Goal: Task Accomplishment & Management: Use online tool/utility

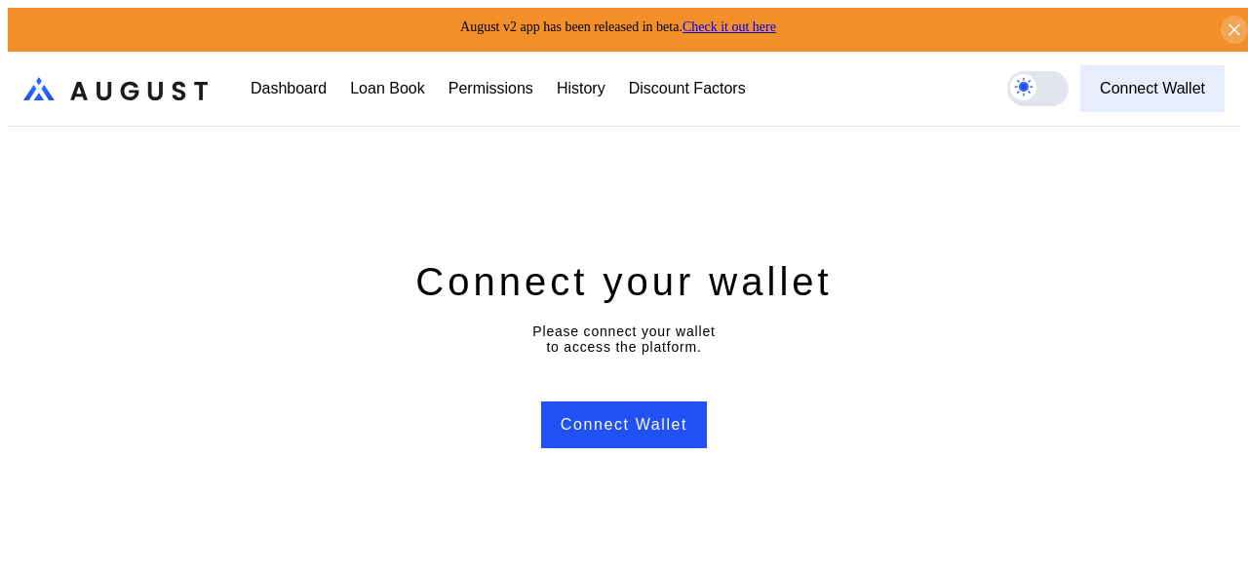
click at [1170, 89] on div "Connect Wallet" at bounding box center [1152, 89] width 105 height 18
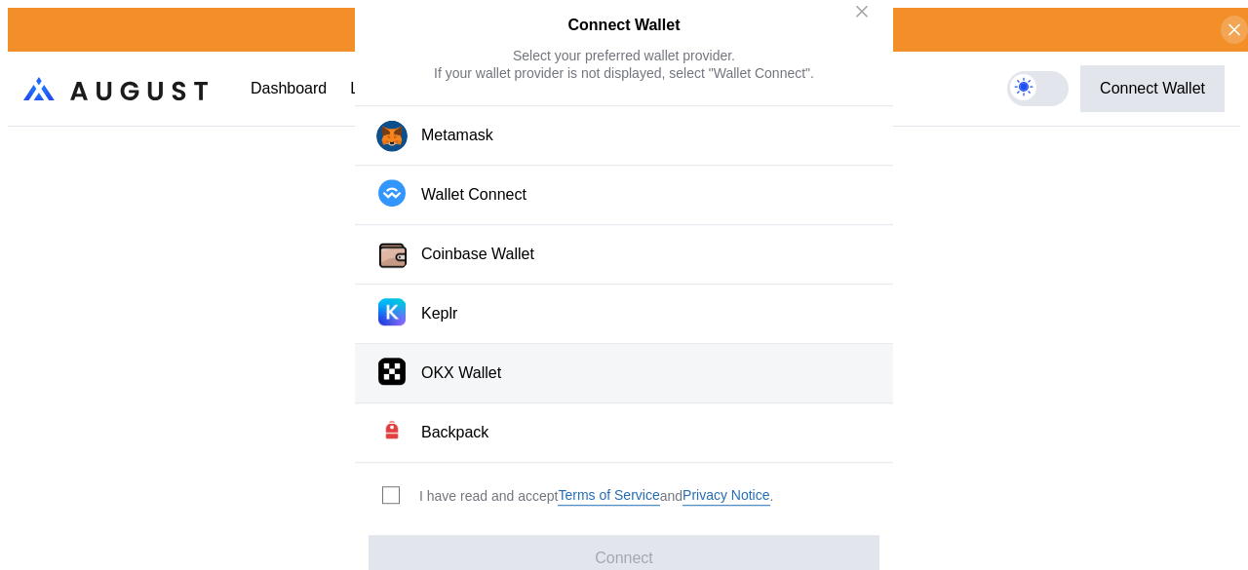
click at [480, 374] on div "OKX Wallet" at bounding box center [461, 374] width 80 height 20
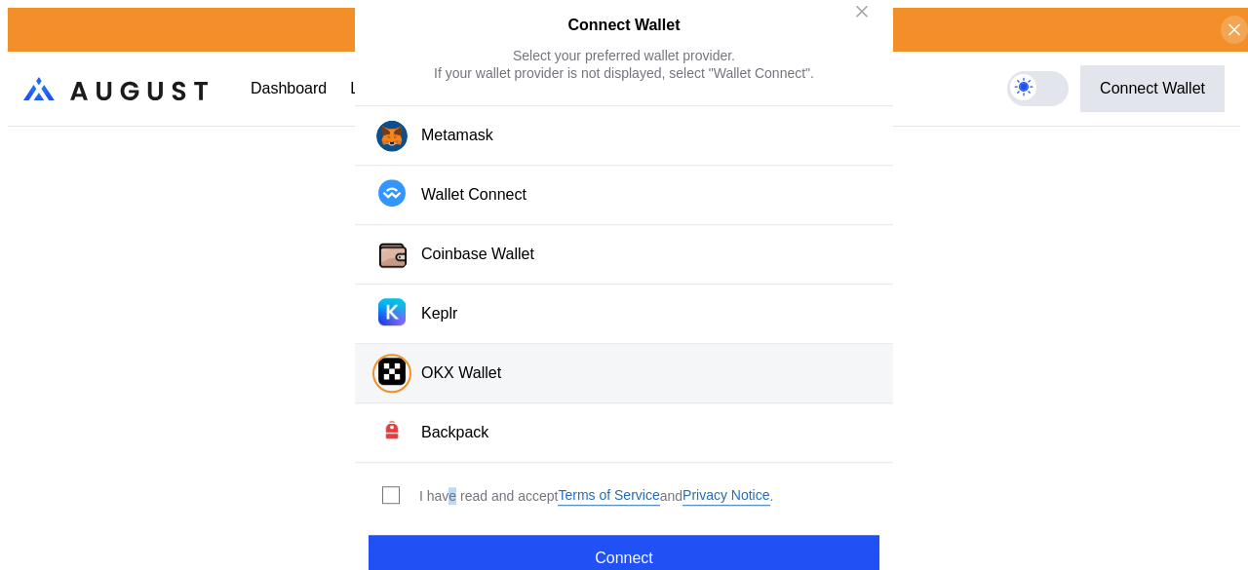
drag, startPoint x: 450, startPoint y: 482, endPoint x: 480, endPoint y: 504, distance: 37.6
click at [452, 488] on div "I have read and accept Terms of Service and Privacy Notice ." at bounding box center [596, 497] width 354 height 19
click at [396, 488] on label "modal" at bounding box center [391, 497] width 18 height 18
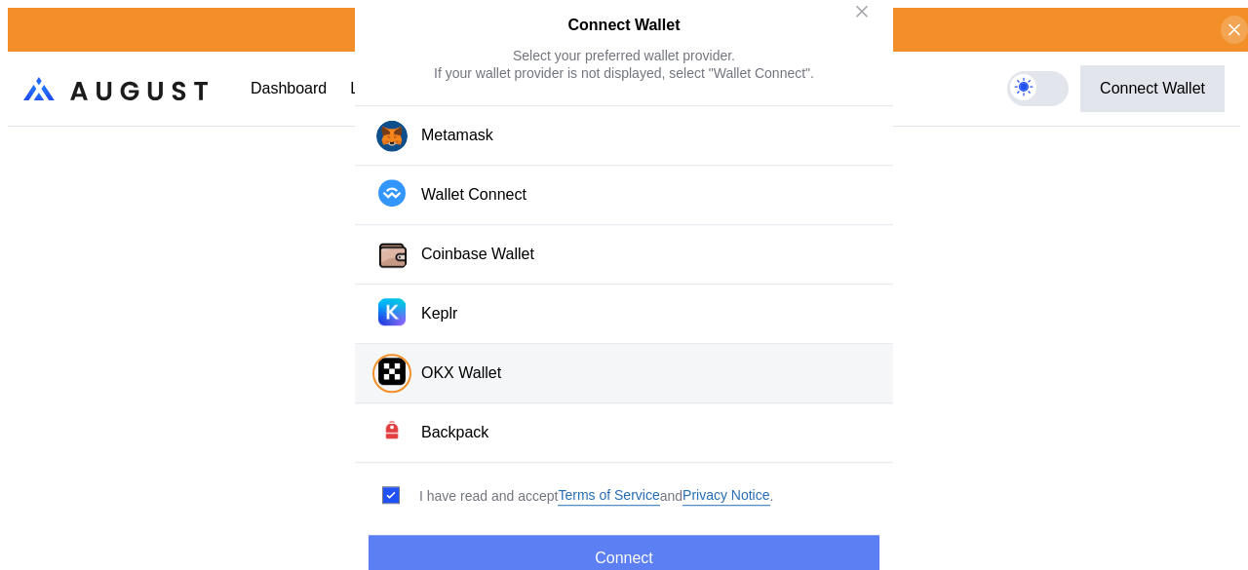
drag, startPoint x: 522, startPoint y: 545, endPoint x: 538, endPoint y: 548, distance: 16.8
click at [527, 548] on button "Connect" at bounding box center [624, 558] width 511 height 47
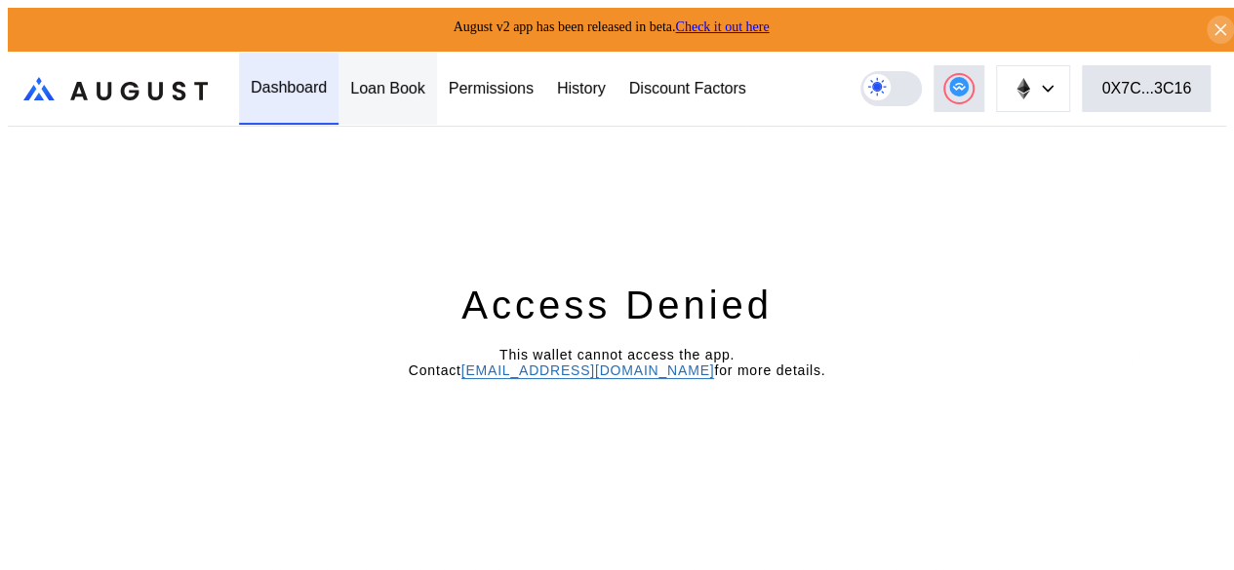
click at [376, 87] on div "Loan Book" at bounding box center [387, 89] width 75 height 18
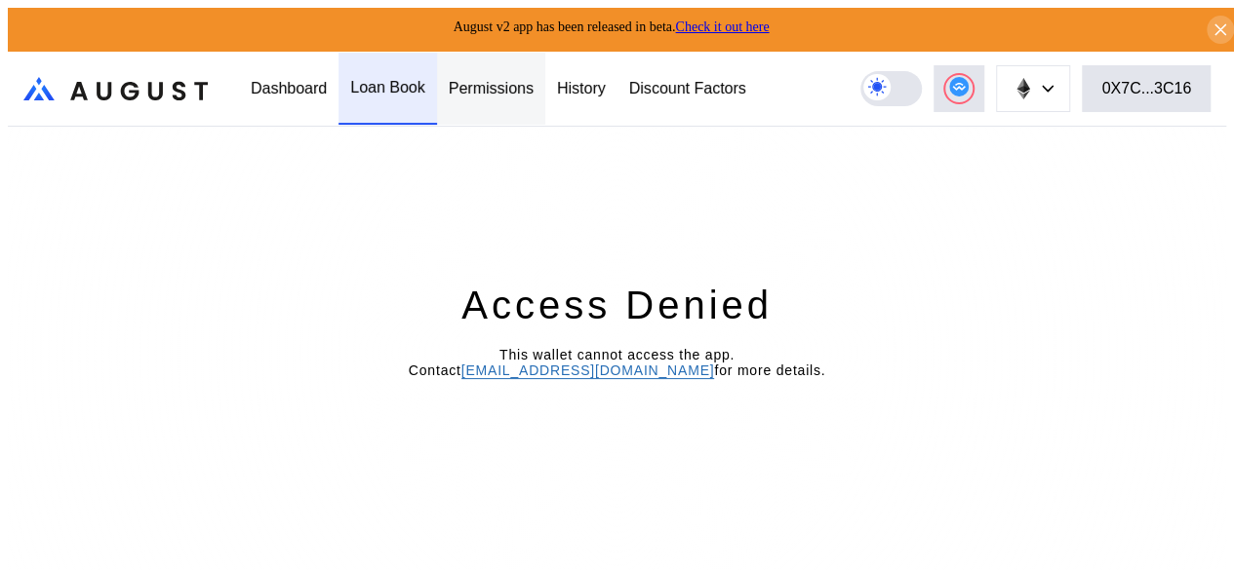
click at [507, 93] on div "Permissions" at bounding box center [491, 89] width 108 height 72
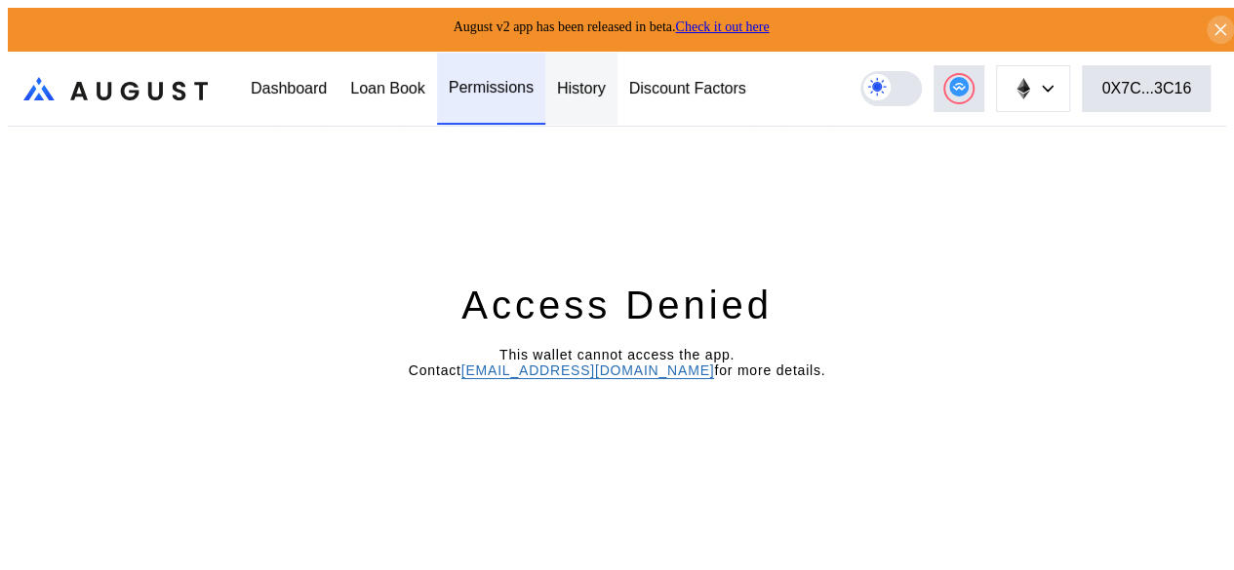
click at [587, 93] on div "History" at bounding box center [581, 89] width 72 height 72
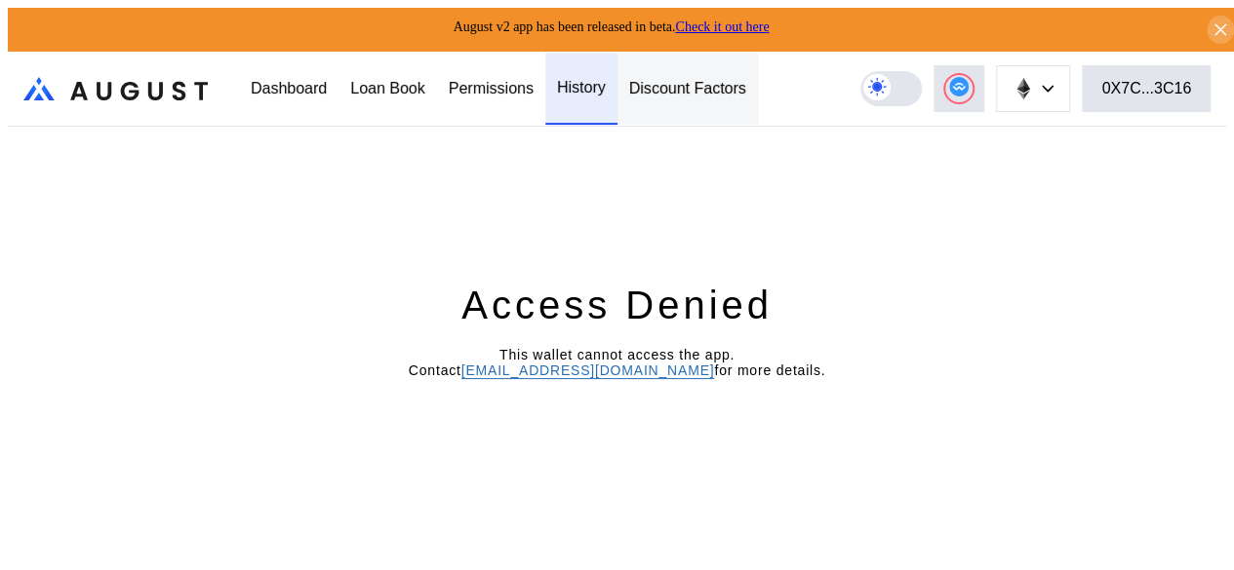
click at [698, 91] on div "Discount Factors" at bounding box center [687, 89] width 140 height 72
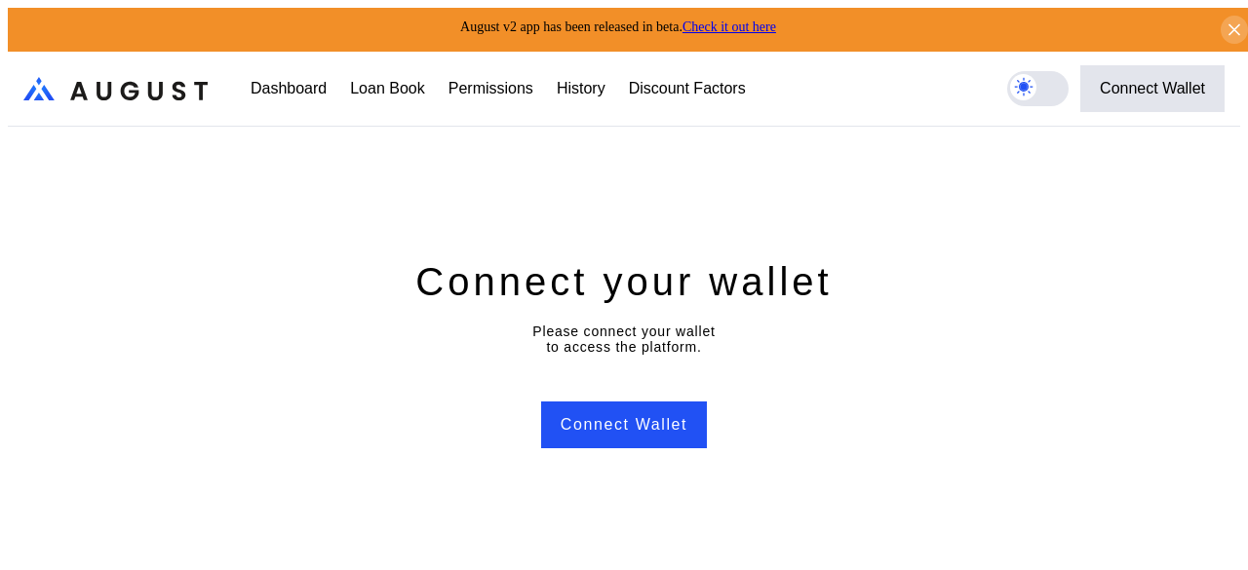
click at [1047, 175] on div "Connect your wallet Please connect your wallet to access the platform. Connect …" at bounding box center [624, 353] width 1233 height 452
